Goal: Information Seeking & Learning: Learn about a topic

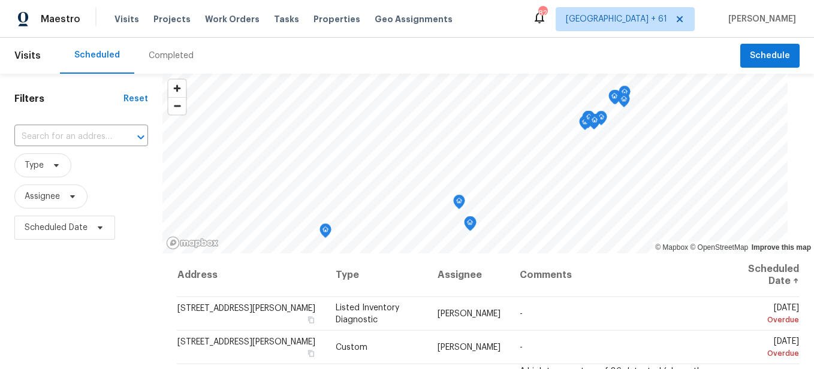
click at [168, 62] on div "Completed" at bounding box center [171, 56] width 74 height 36
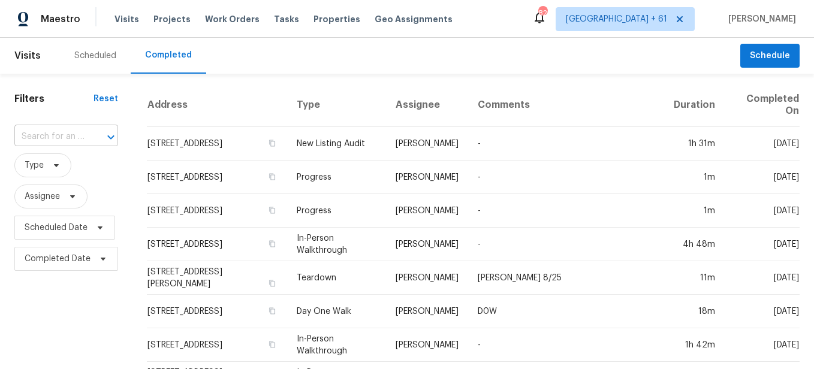
click at [35, 141] on input "text" at bounding box center [49, 137] width 70 height 19
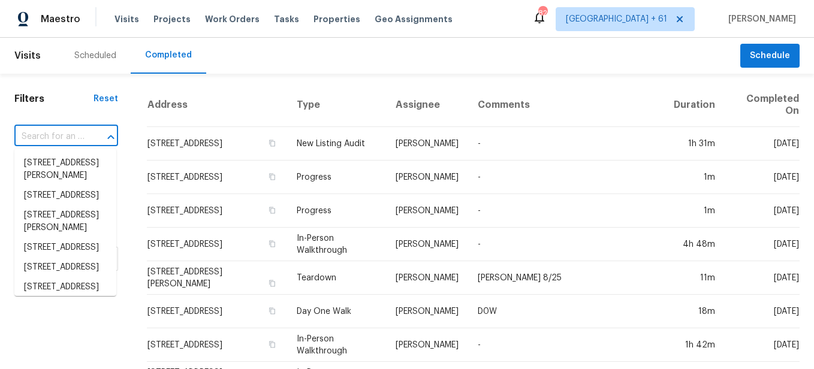
paste input "[STREET_ADDRESS]"
type input "[STREET_ADDRESS]"
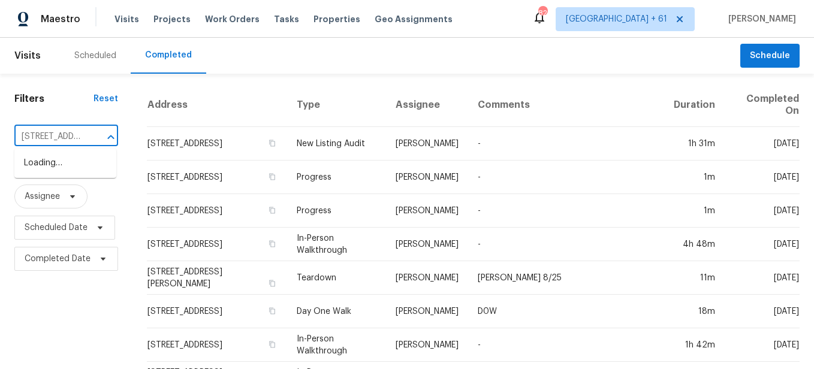
scroll to position [0, 102]
click at [61, 162] on li "[STREET_ADDRESS]" at bounding box center [65, 163] width 102 height 20
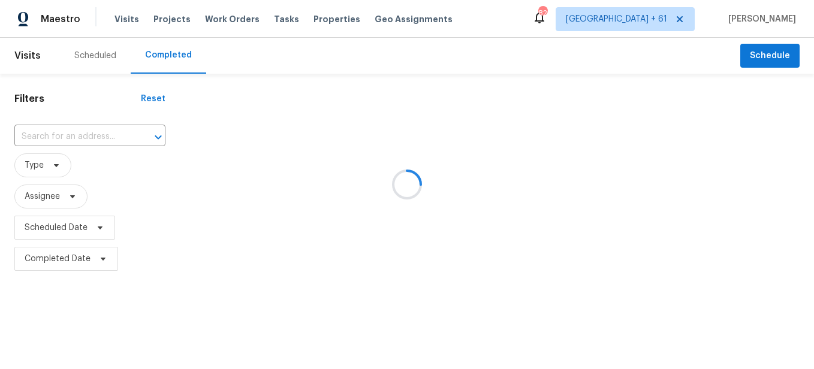
type input "[STREET_ADDRESS]"
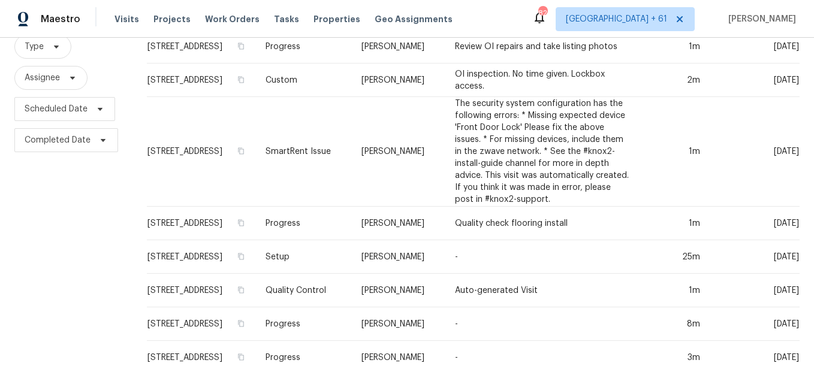
scroll to position [120, 0]
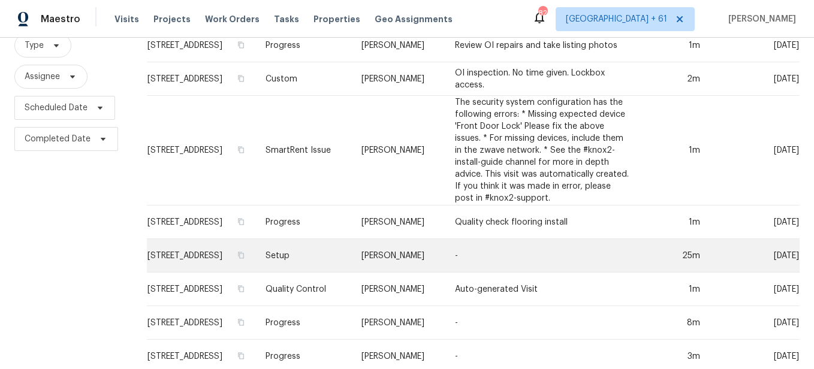
click at [327, 266] on td "Setup" at bounding box center [304, 256] width 96 height 34
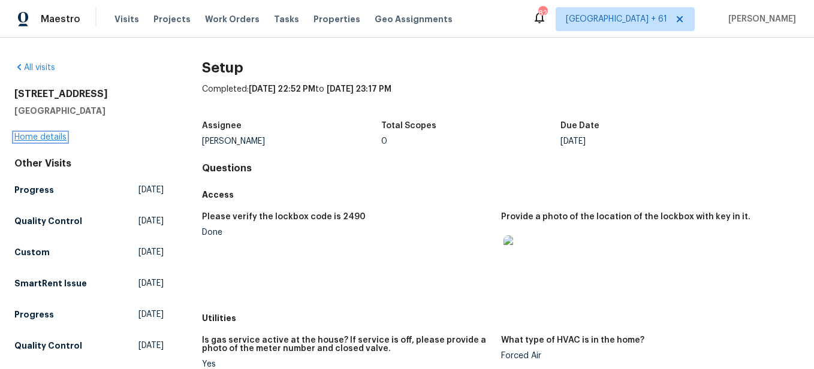
click at [51, 137] on link "Home details" at bounding box center [40, 137] width 52 height 8
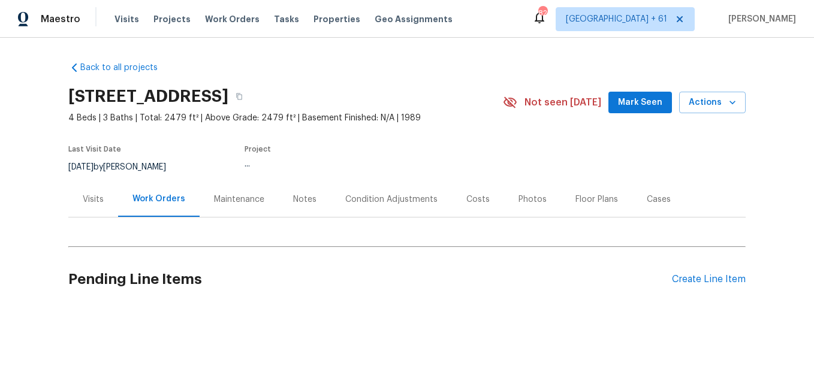
click at [529, 210] on div "Photos" at bounding box center [532, 199] width 57 height 35
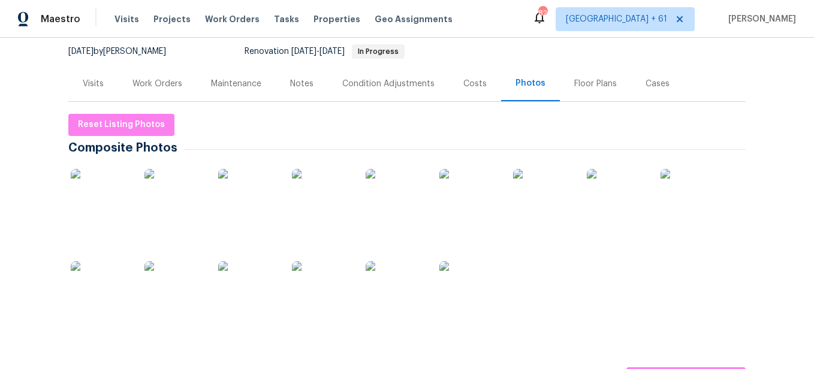
scroll to position [240, 0]
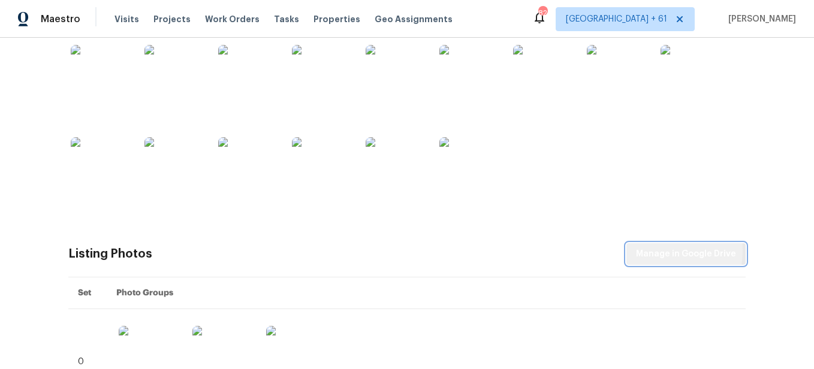
click at [647, 251] on span "Manage in Google Drive" at bounding box center [686, 254] width 100 height 15
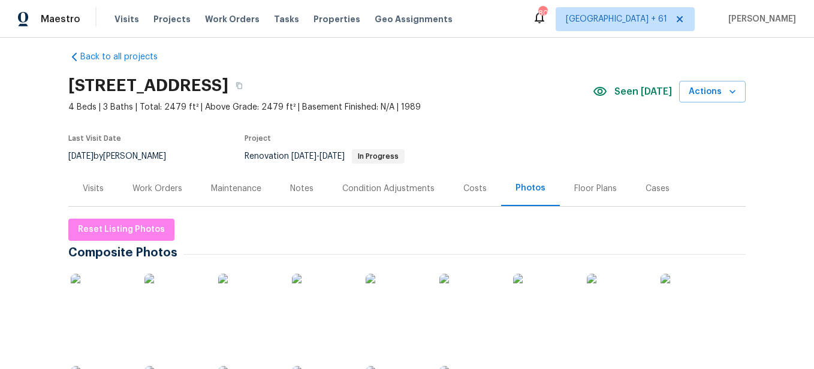
scroll to position [0, 0]
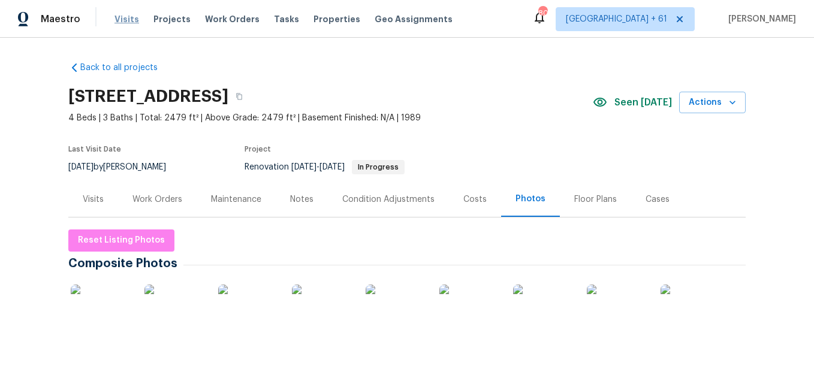
click at [128, 19] on span "Visits" at bounding box center [126, 19] width 25 height 12
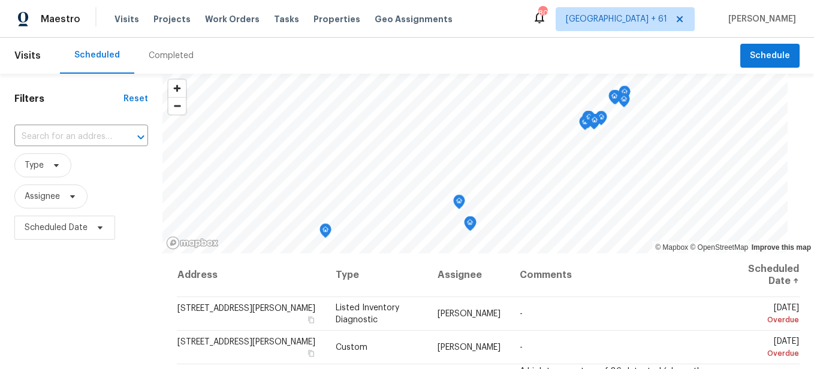
click at [172, 56] on div "Completed" at bounding box center [171, 56] width 45 height 12
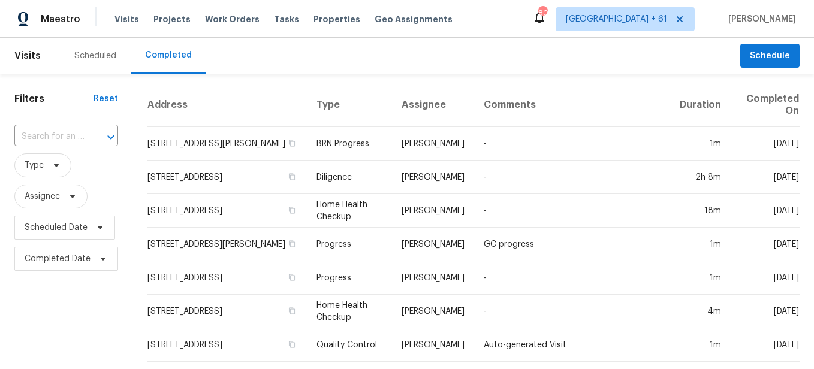
click at [92, 134] on div at bounding box center [102, 137] width 31 height 17
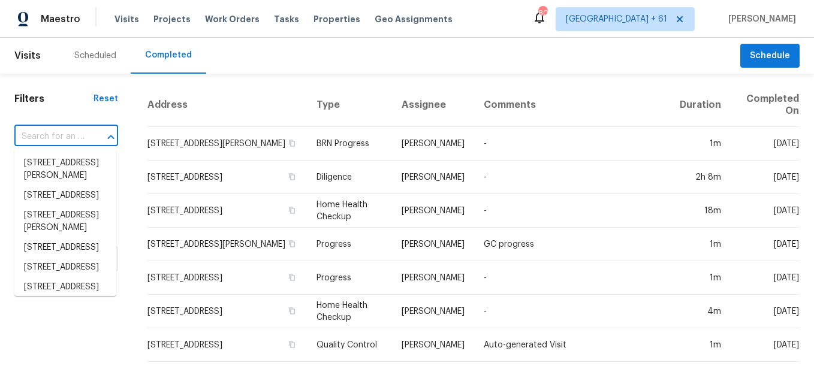
paste input "[STREET_ADDRESS]"
type input "[STREET_ADDRESS]"
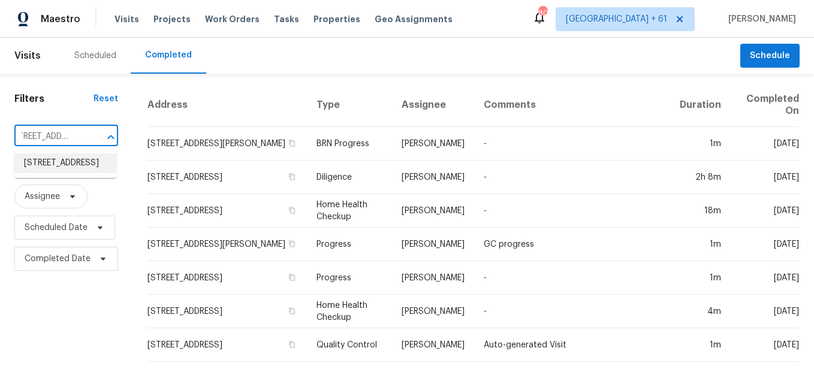
click at [86, 169] on li "[STREET_ADDRESS]" at bounding box center [65, 163] width 102 height 20
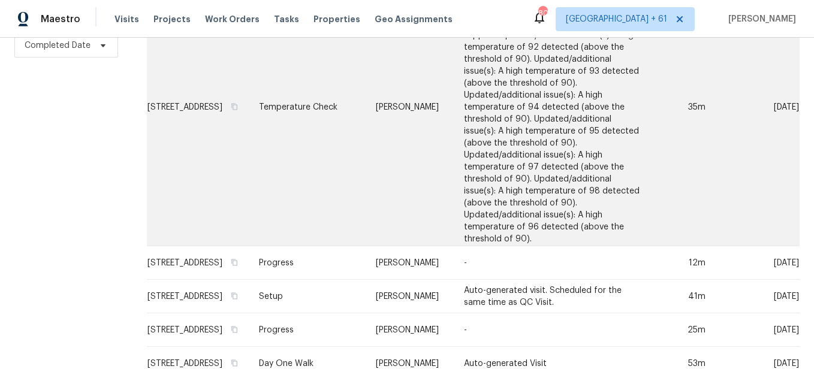
scroll to position [234, 0]
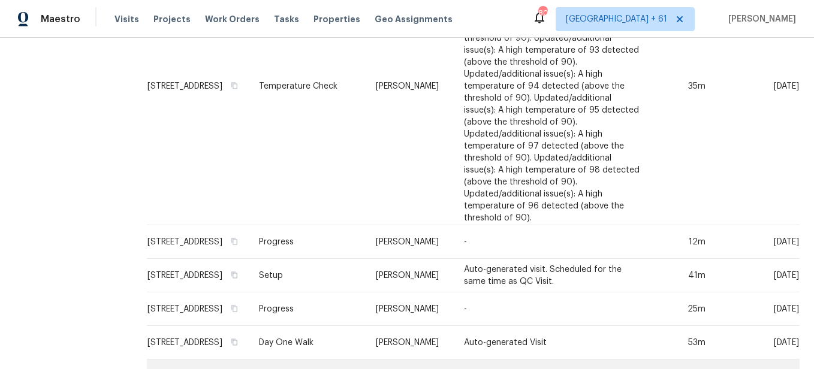
click at [281, 360] on td "In-Person Walkthrough" at bounding box center [307, 377] width 117 height 34
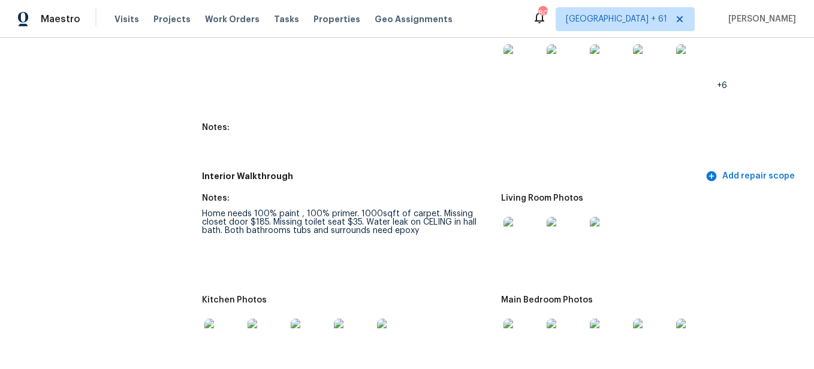
scroll to position [1438, 0]
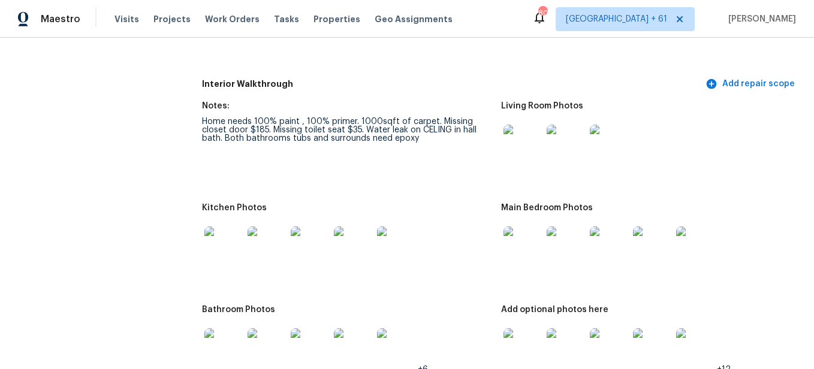
click at [514, 147] on img at bounding box center [522, 144] width 38 height 38
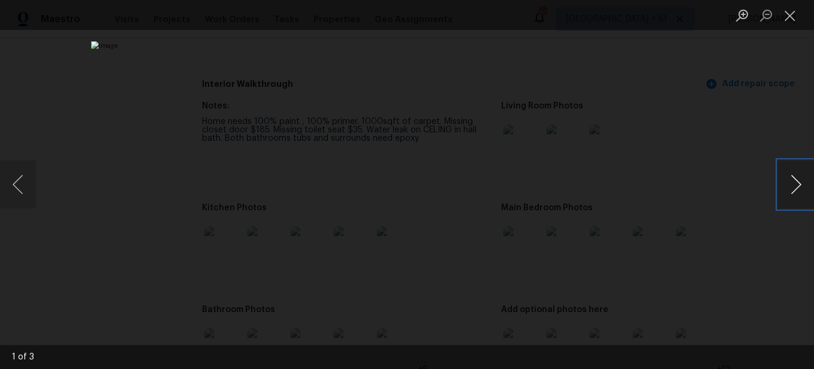
click at [781, 188] on button "Next image" at bounding box center [796, 185] width 36 height 48
click at [792, 11] on button "Close lightbox" at bounding box center [790, 15] width 24 height 21
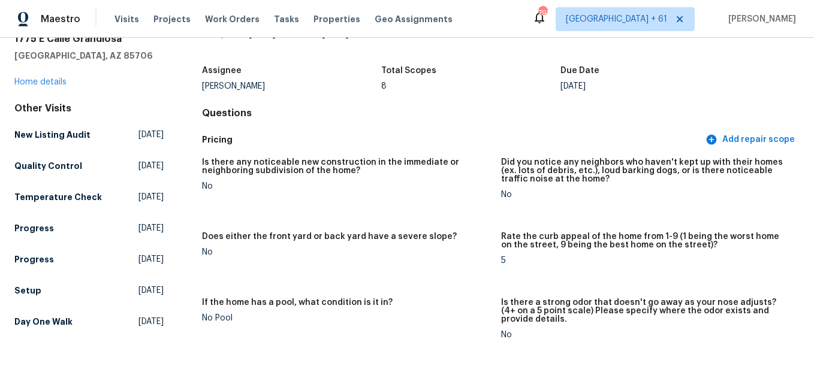
scroll to position [0, 0]
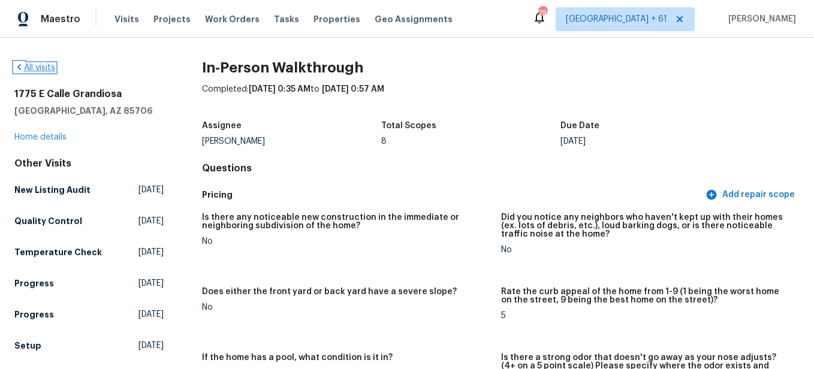
click at [39, 65] on link "All visits" at bounding box center [34, 68] width 41 height 8
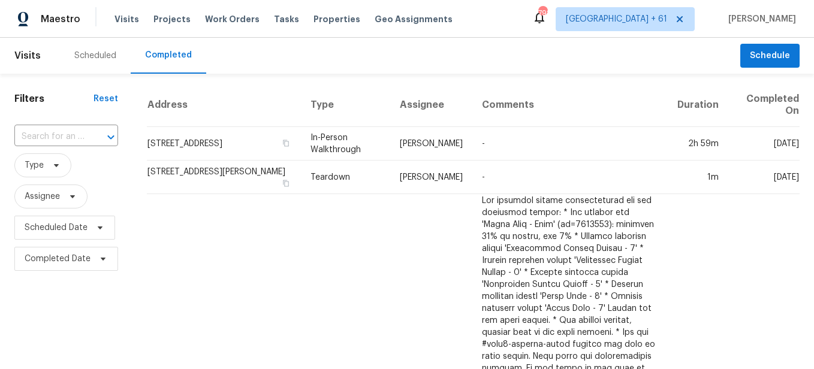
click at [73, 134] on input "text" at bounding box center [49, 137] width 70 height 19
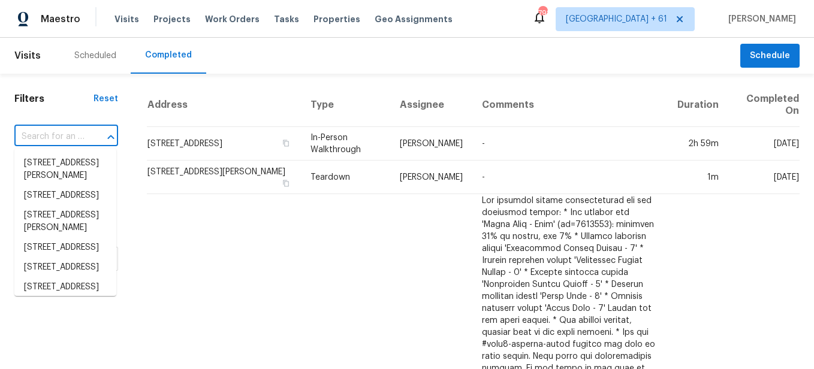
paste input "[STREET_ADDRESS]"
type input "[STREET_ADDRESS]"
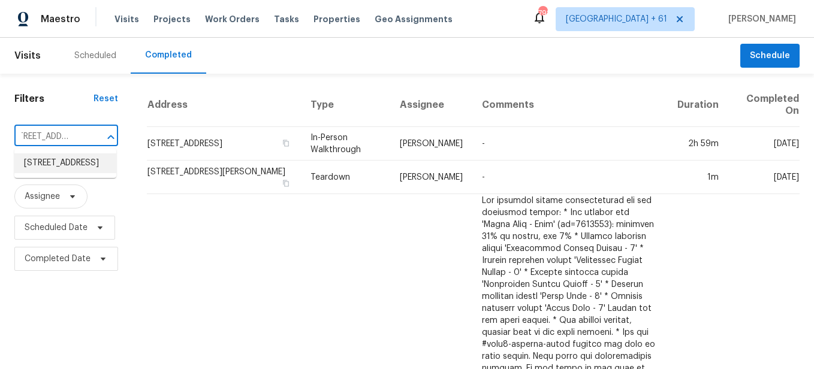
click at [77, 164] on li "[STREET_ADDRESS]" at bounding box center [65, 163] width 102 height 20
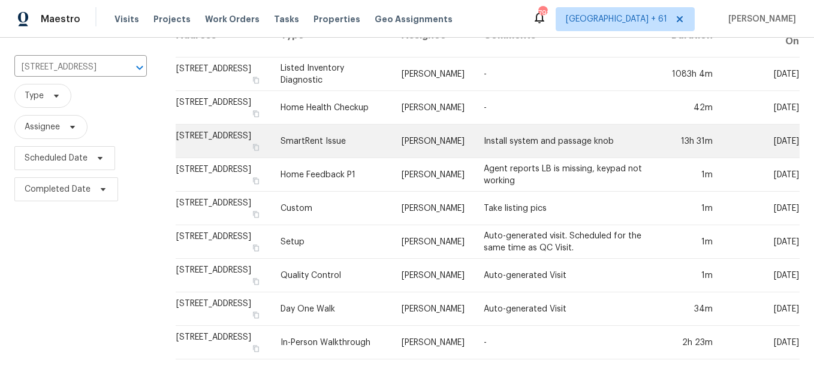
scroll to position [79, 0]
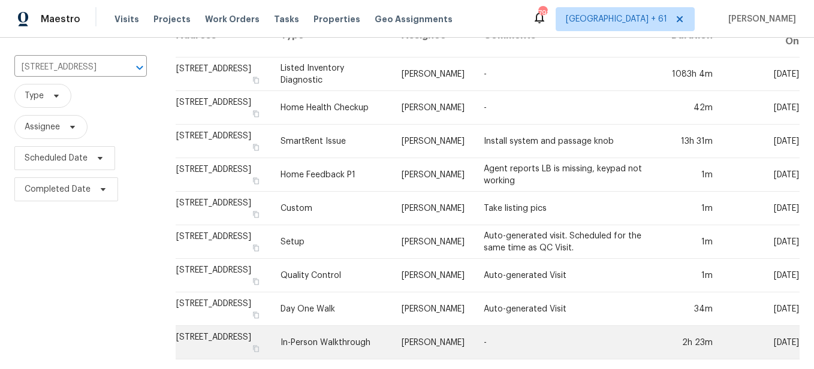
click at [328, 333] on td "In-Person Walkthrough" at bounding box center [332, 343] width 122 height 34
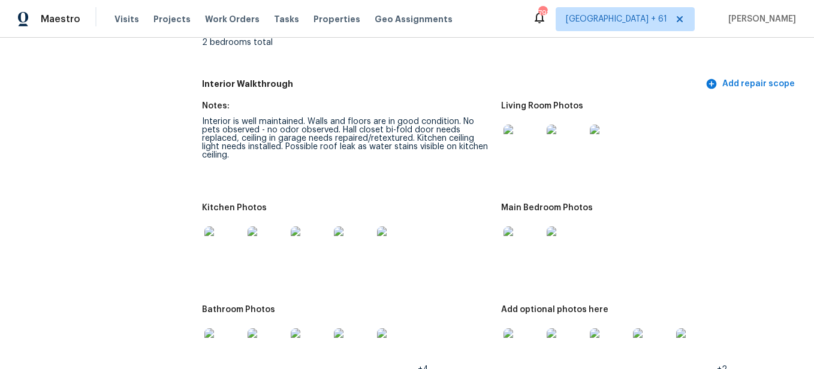
scroll to position [1498, 0]
click at [503, 107] on h5 "Living Room Photos" at bounding box center [542, 105] width 82 height 8
click at [510, 144] on img at bounding box center [522, 142] width 38 height 38
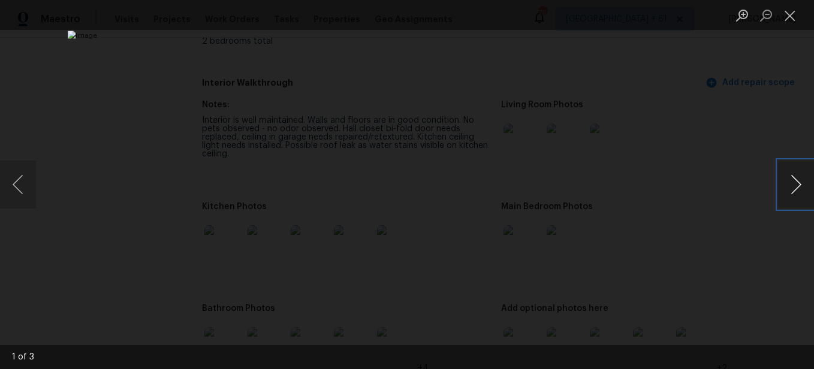
click at [801, 189] on button "Next image" at bounding box center [796, 185] width 36 height 48
click at [797, 183] on button "Next image" at bounding box center [796, 185] width 36 height 48
click at [788, 13] on button "Close lightbox" at bounding box center [790, 15] width 24 height 21
